Goal: Information Seeking & Learning: Learn about a topic

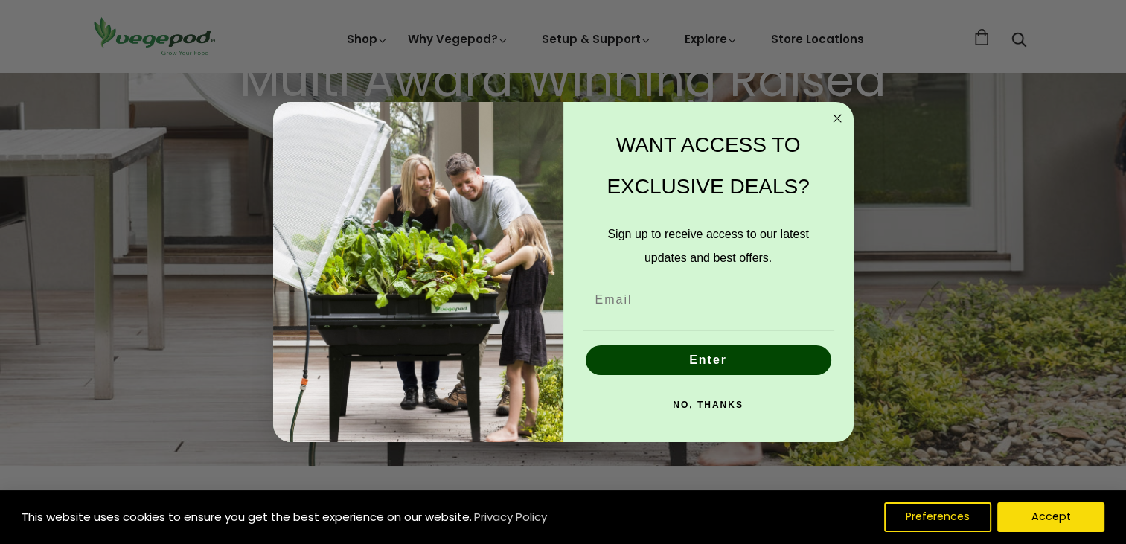
scroll to position [325, 0]
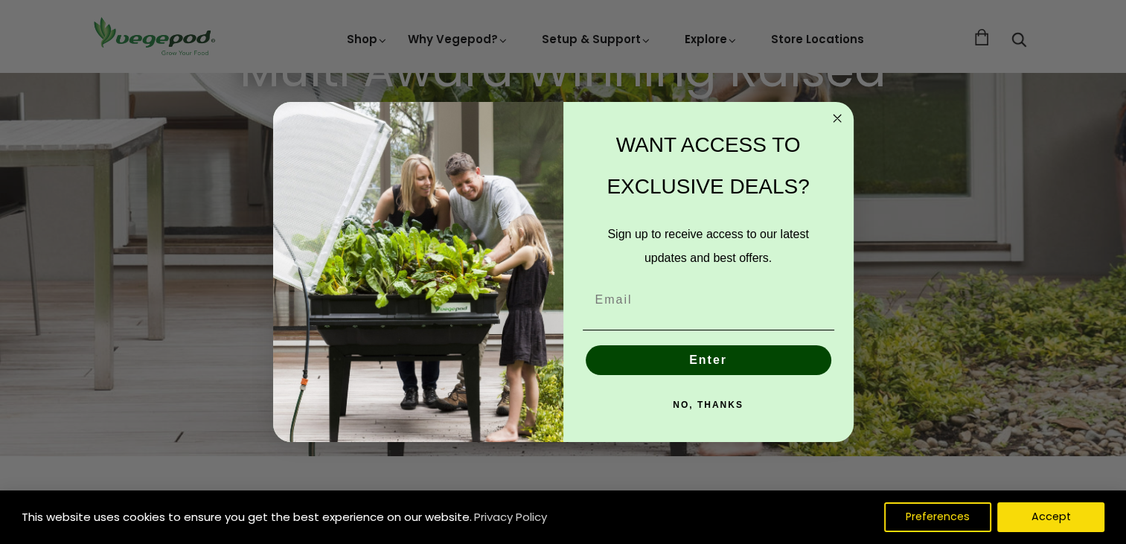
click at [838, 117] on icon "Close dialog" at bounding box center [837, 118] width 7 height 7
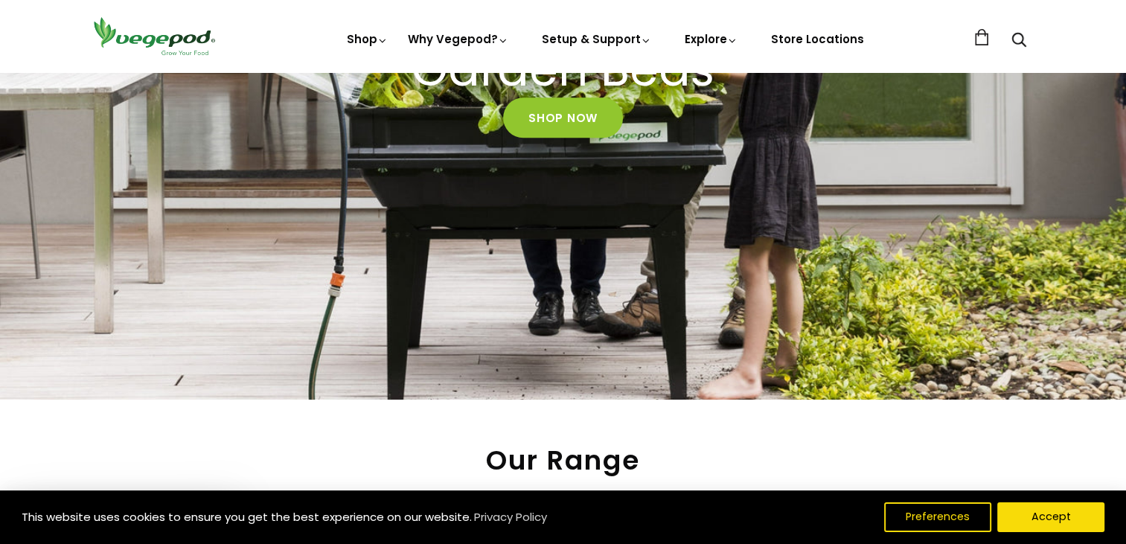
scroll to position [363, 0]
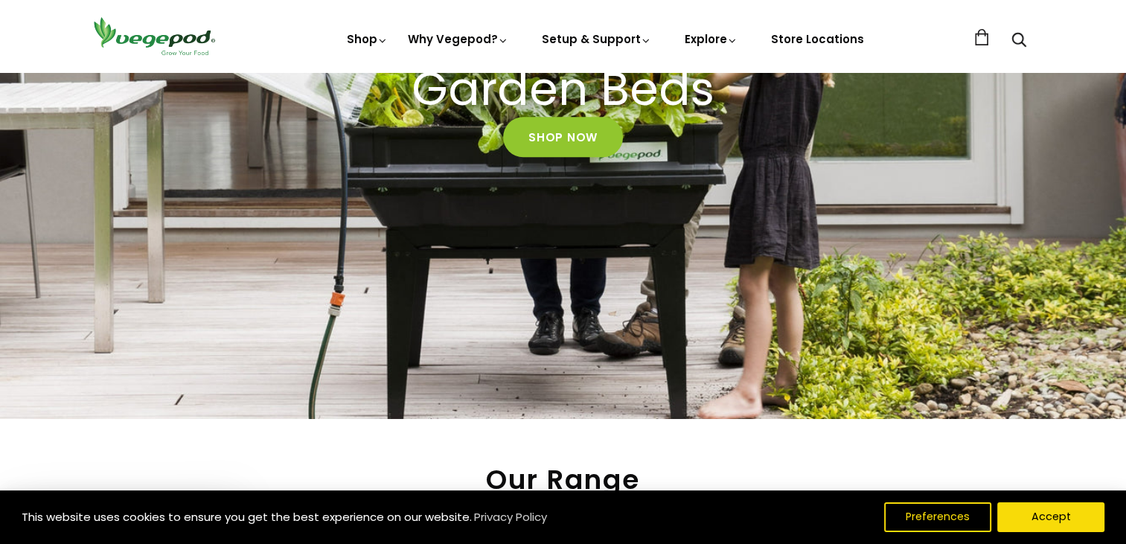
drag, startPoint x: 1090, startPoint y: 108, endPoint x: 1089, endPoint y: 100, distance: 8.2
click at [1089, 100] on div "Multi Award Winning Raised Garden Beds Shop Now" at bounding box center [563, 81] width 1126 height 675
click at [1089, 98] on div "Multi Award Winning Raised Garden Beds Shop Now" at bounding box center [563, 81] width 1126 height 675
click at [1089, 97] on div "Multi Award Winning Raised Garden Beds Shop Now" at bounding box center [563, 81] width 1126 height 675
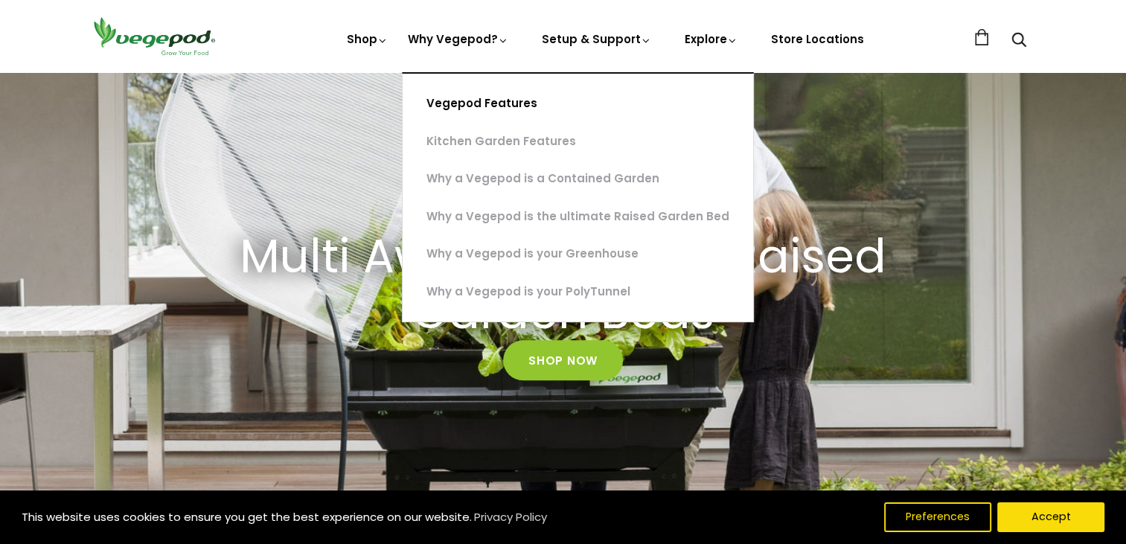
scroll to position [0, 1616]
click at [475, 103] on link "Vegepod Features" at bounding box center [578, 104] width 351 height 38
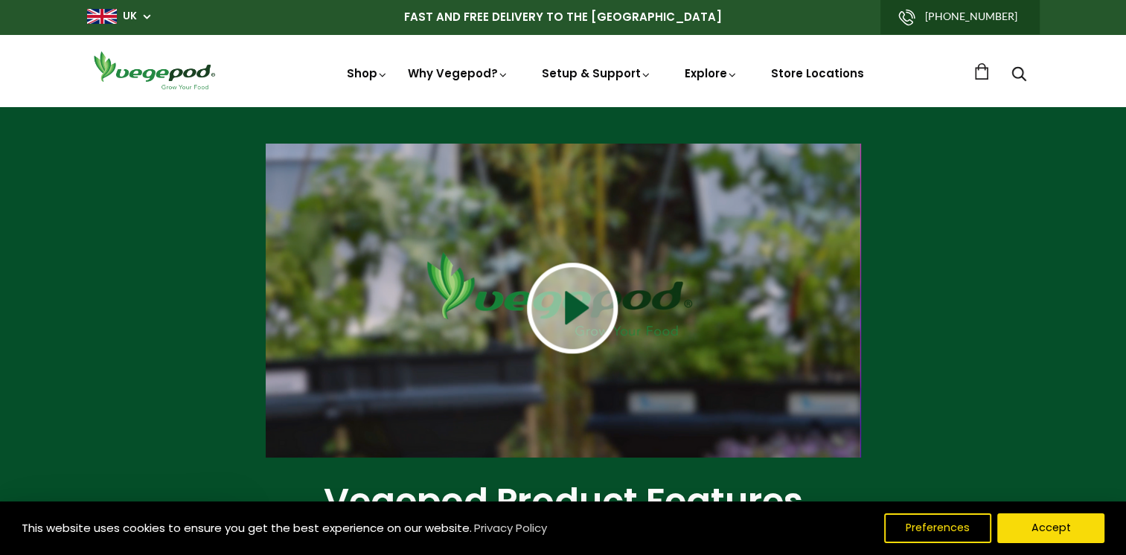
click at [576, 304] on img at bounding box center [572, 308] width 91 height 91
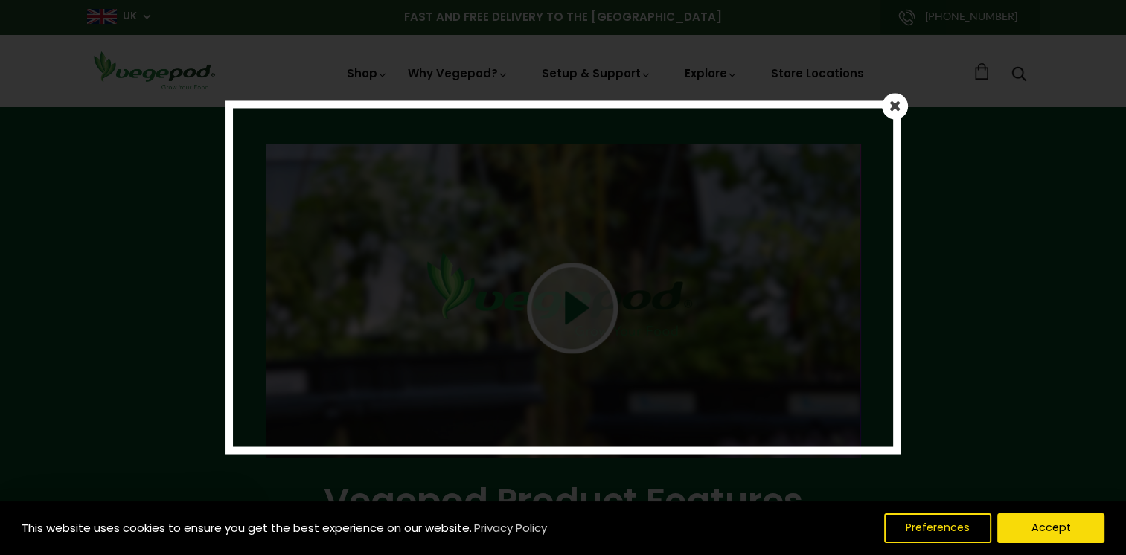
click at [897, 106] on em at bounding box center [896, 105] width 12 height 15
